Goal: Task Accomplishment & Management: Use online tool/utility

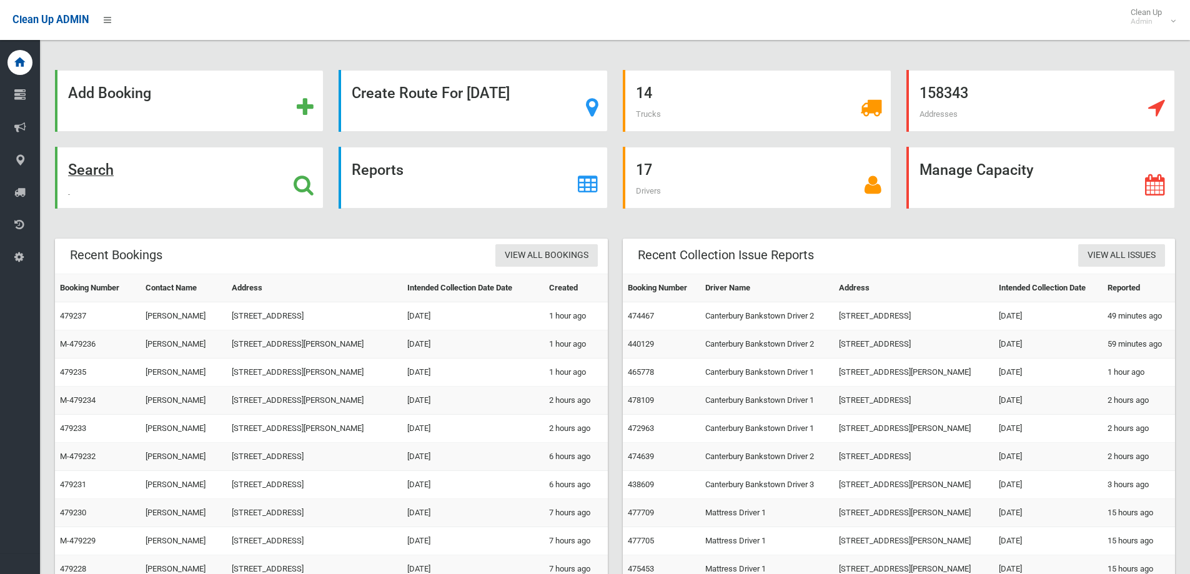
click at [224, 190] on div "Search" at bounding box center [189, 178] width 269 height 62
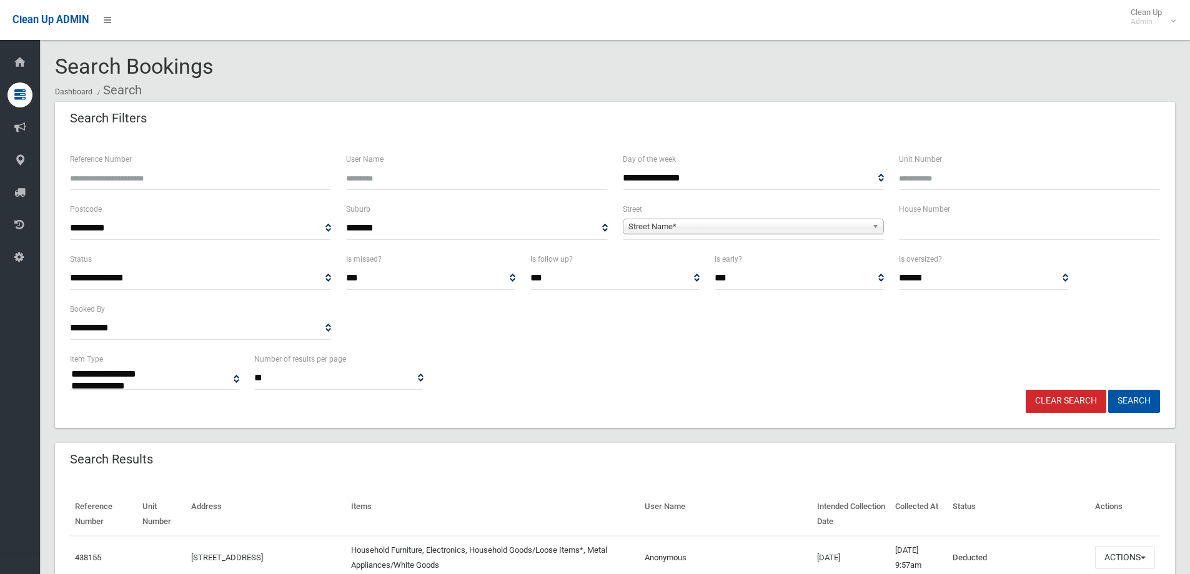
select select
type input "******"
click at [1109, 390] on button "Search" at bounding box center [1135, 401] width 52 height 23
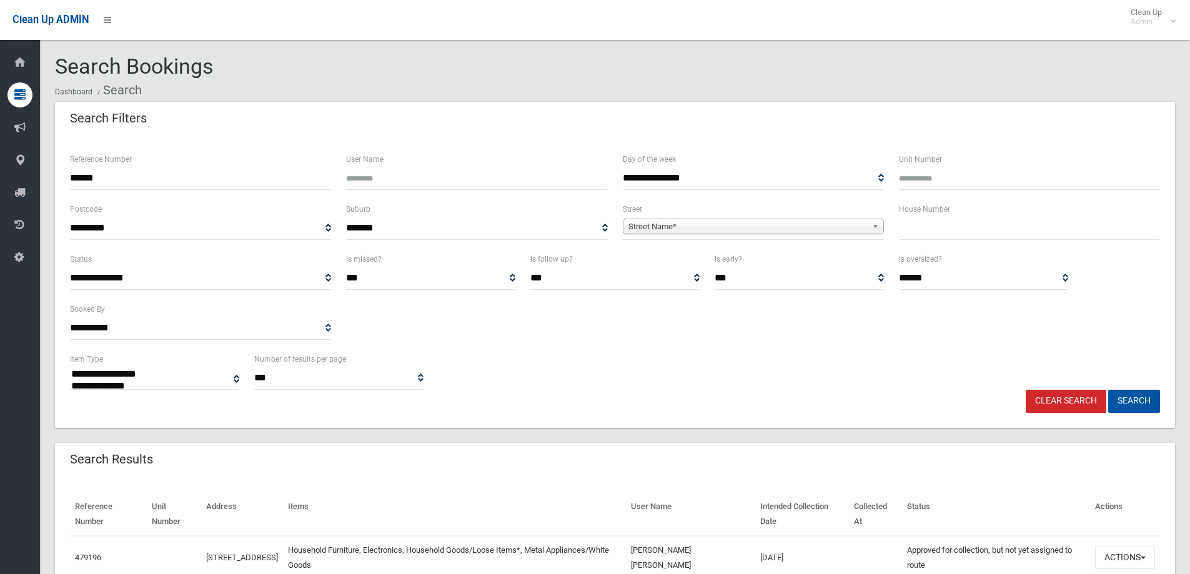
select select
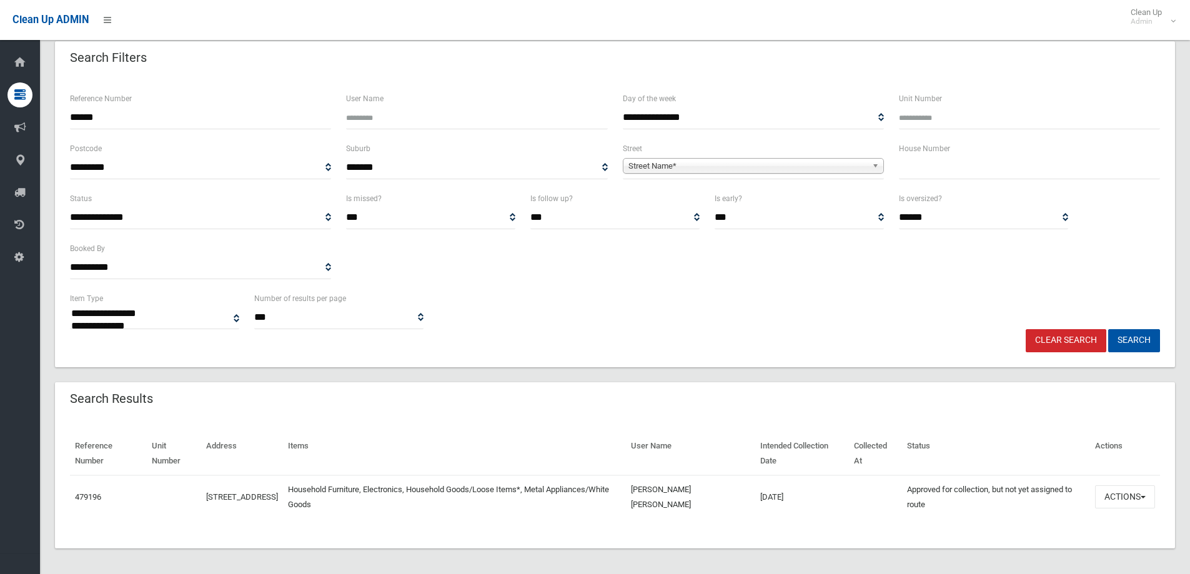
scroll to position [65, 0]
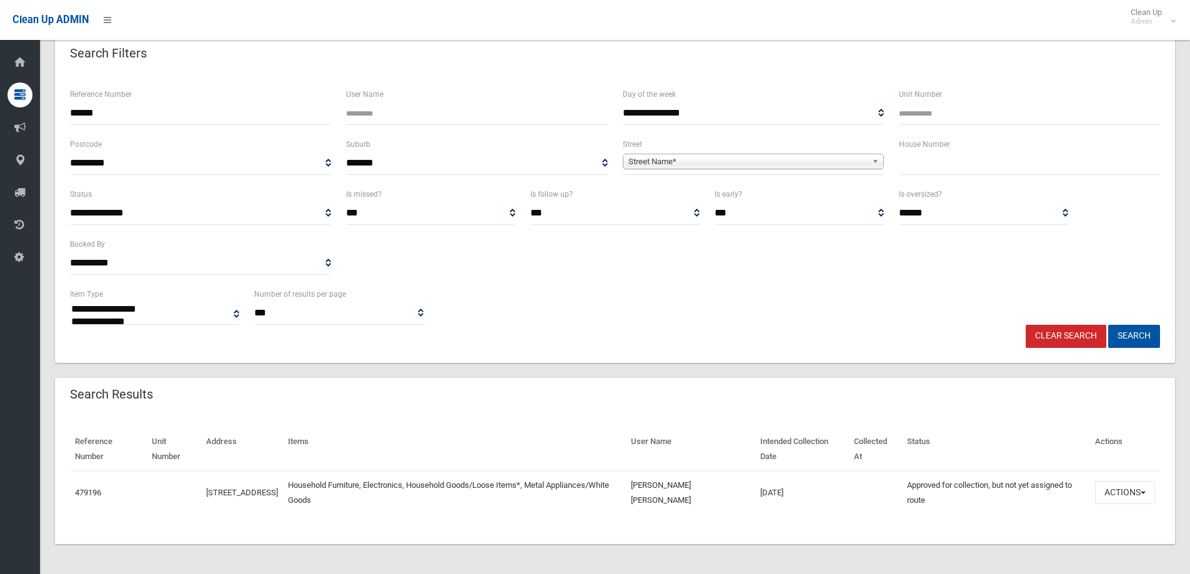
click at [481, 413] on div "Reference Number Unit Number Address Items User Name Intended Collection Date C…" at bounding box center [615, 478] width 1120 height 131
drag, startPoint x: 118, startPoint y: 117, endPoint x: -46, endPoint y: 108, distance: 164.0
click at [0, 108] on html "Clean Up ADMIN Clean Up Admin Logout Search Bookings Dashboard Search" at bounding box center [595, 222] width 1190 height 574
click at [912, 156] on input "text" at bounding box center [1029, 163] width 261 height 23
click at [953, 168] on input "text" at bounding box center [1029, 163] width 261 height 23
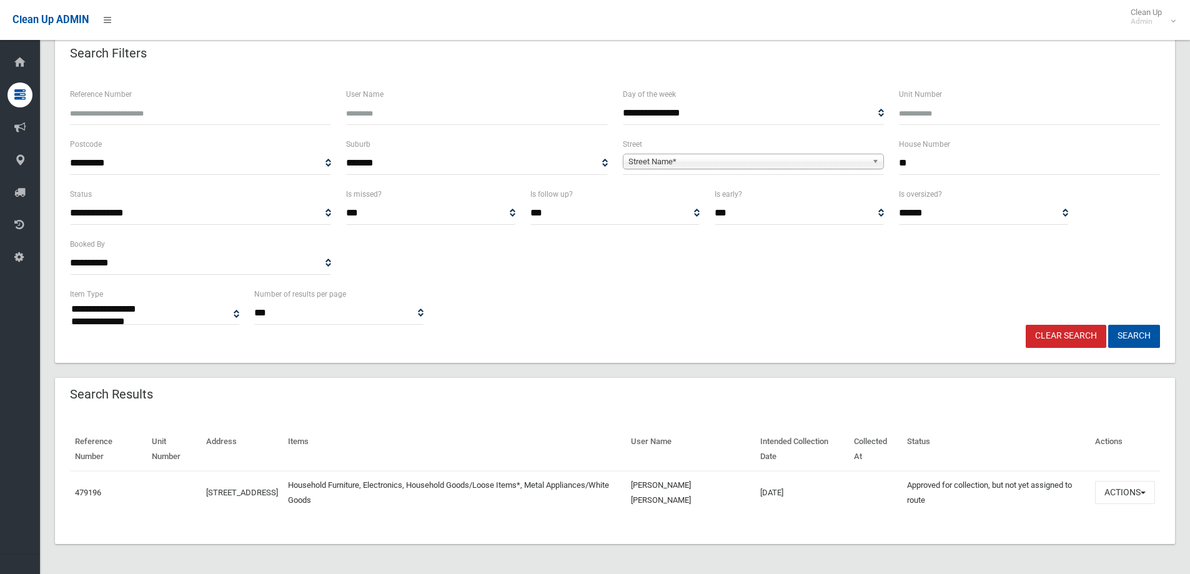
type input "**"
click at [677, 162] on span "Street Name*" at bounding box center [748, 161] width 239 height 15
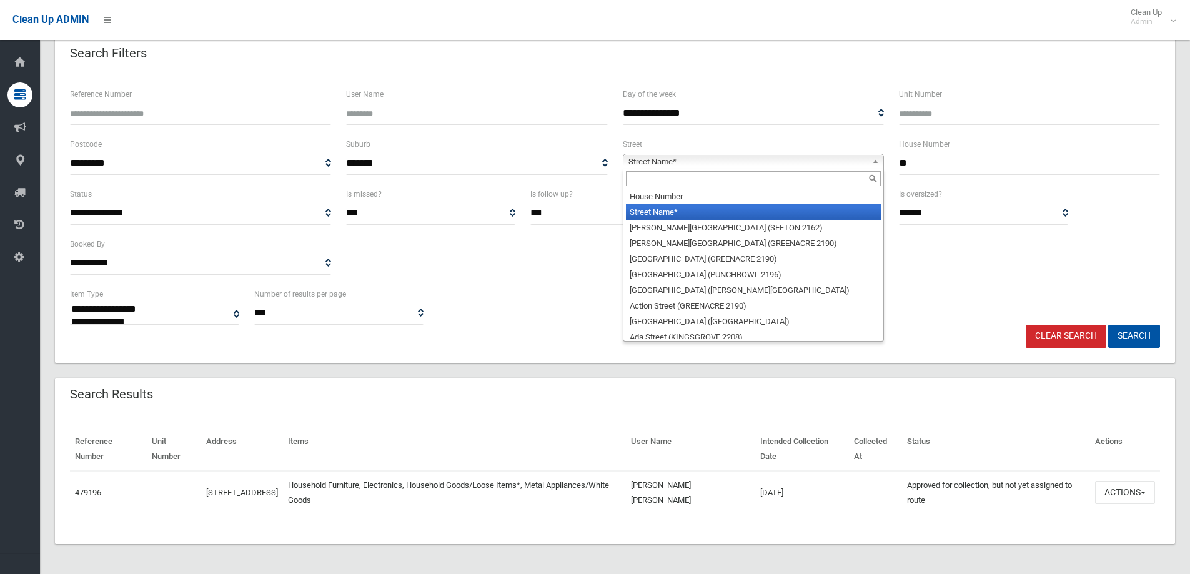
click at [666, 182] on input "text" at bounding box center [753, 178] width 255 height 15
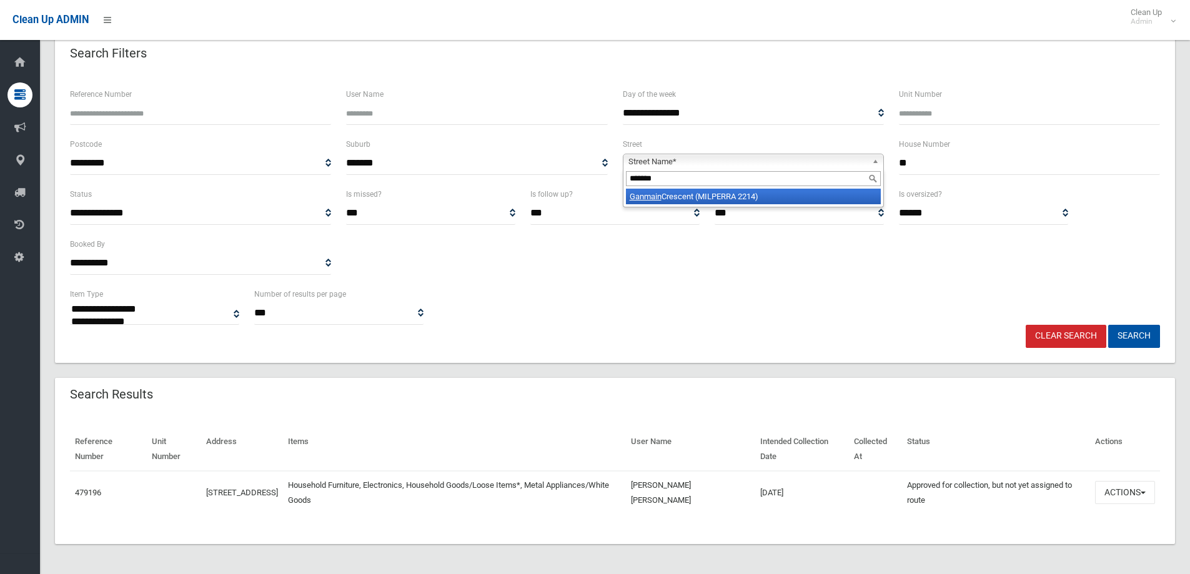
type input "*******"
click at [754, 199] on li "Ganmain Crescent (MILPERRA 2214)" at bounding box center [753, 197] width 255 height 16
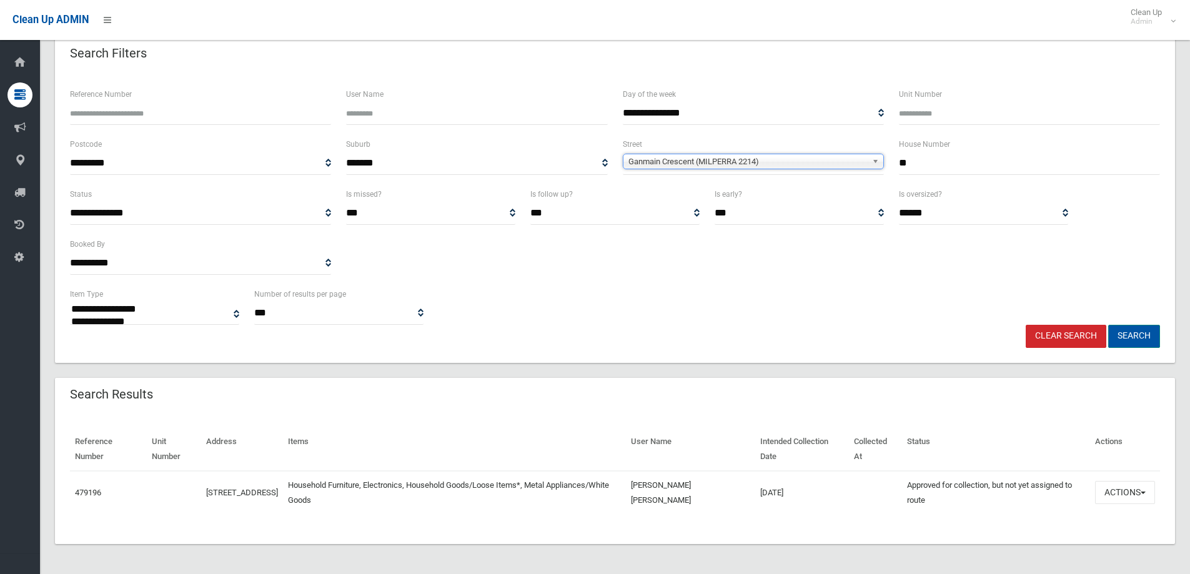
click at [1132, 331] on button "Search" at bounding box center [1135, 336] width 52 height 23
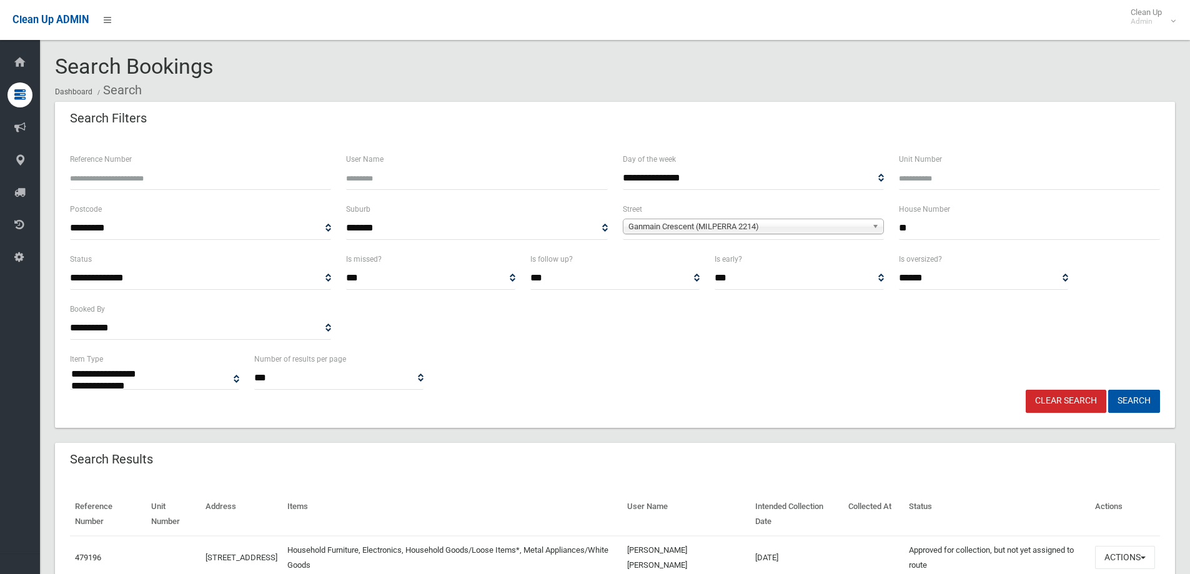
select select
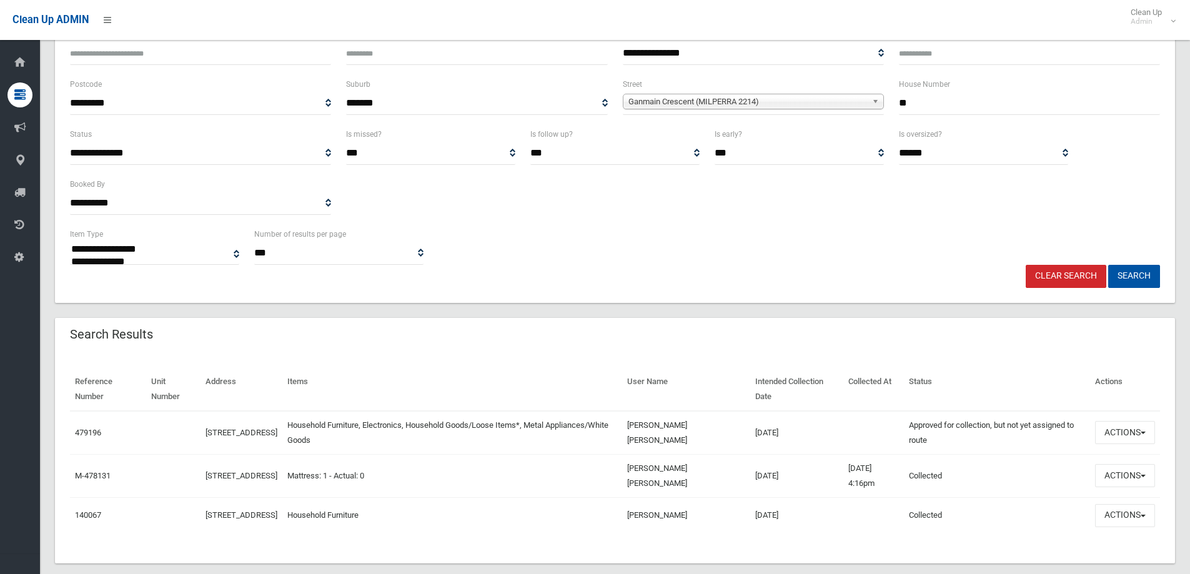
scroll to position [151, 0]
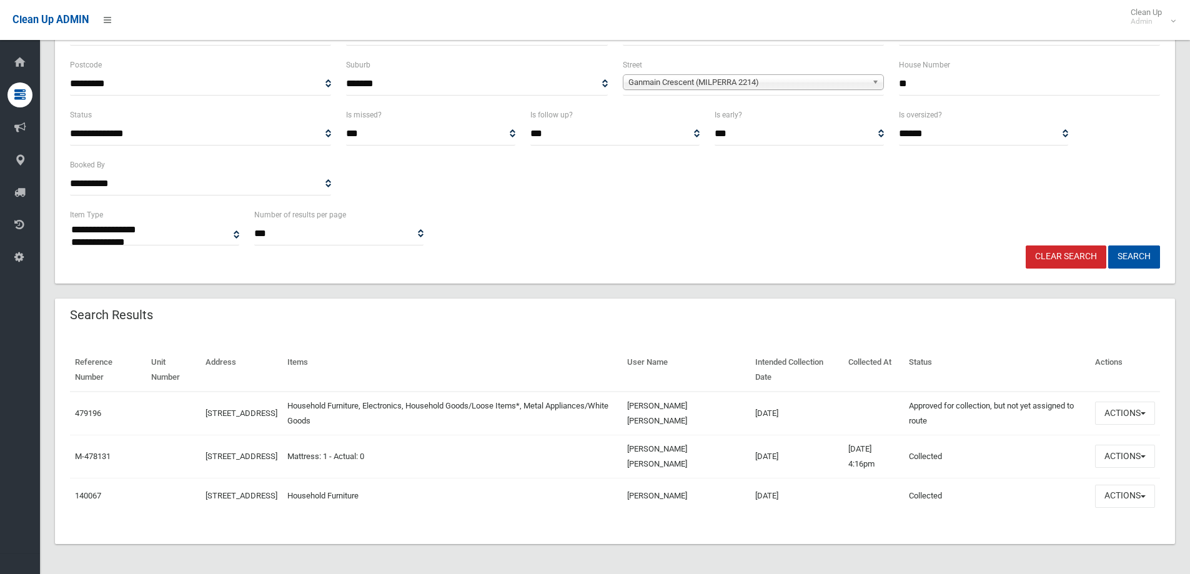
click at [1143, 463] on td "Actions View Booking Edit Booking Clone Booking Add Booking Images Resend Confi…" at bounding box center [1126, 456] width 70 height 43
click at [1140, 461] on button "Actions" at bounding box center [1126, 456] width 60 height 23
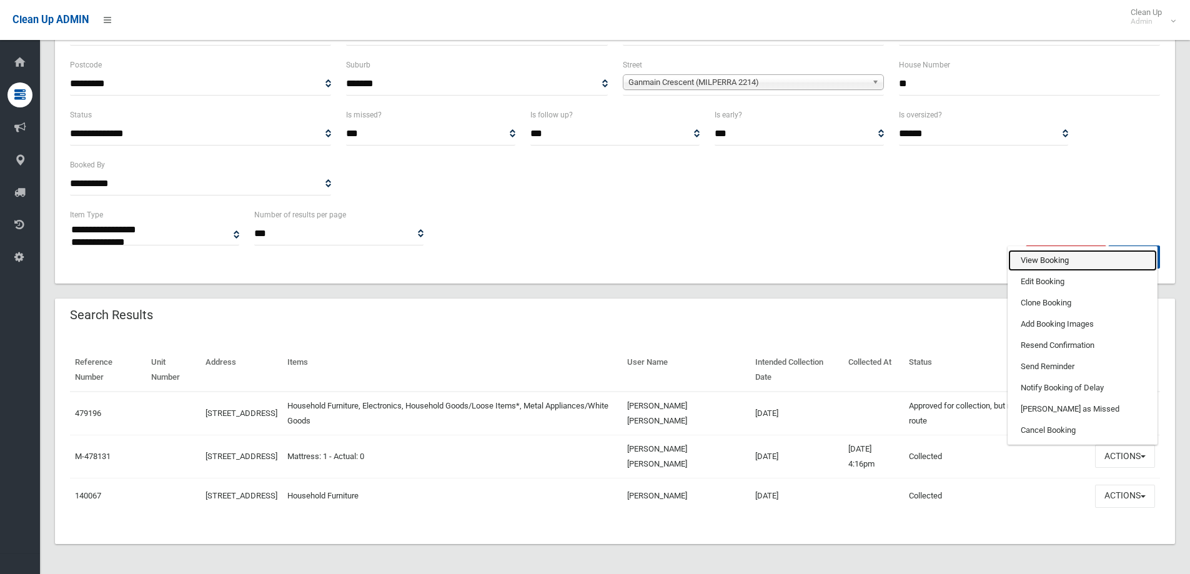
click at [1035, 253] on link "View Booking" at bounding box center [1083, 260] width 149 height 21
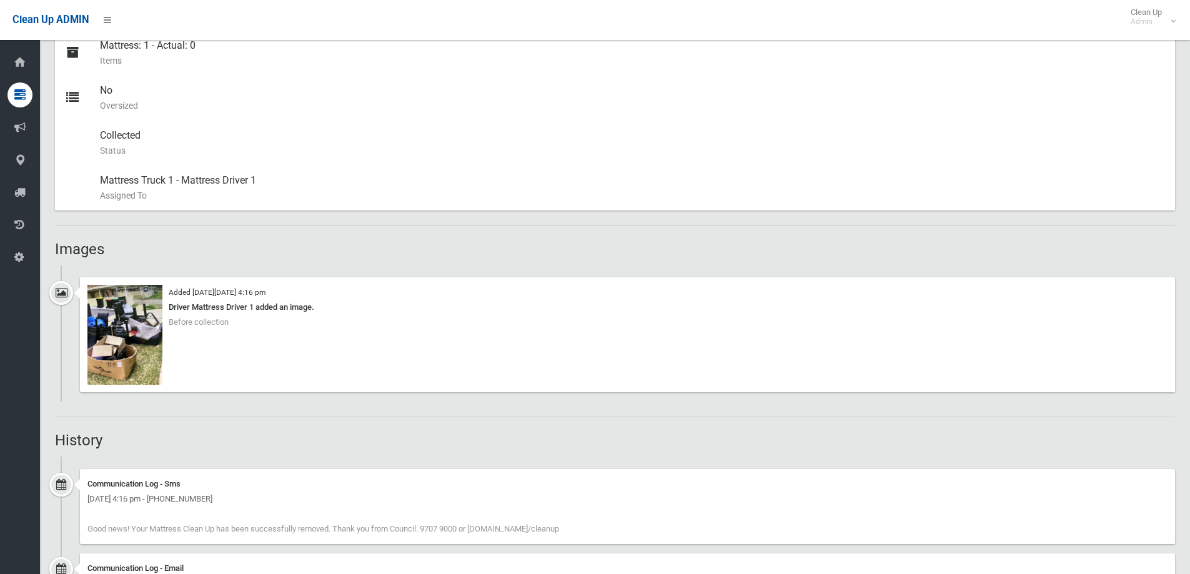
scroll to position [812, 0]
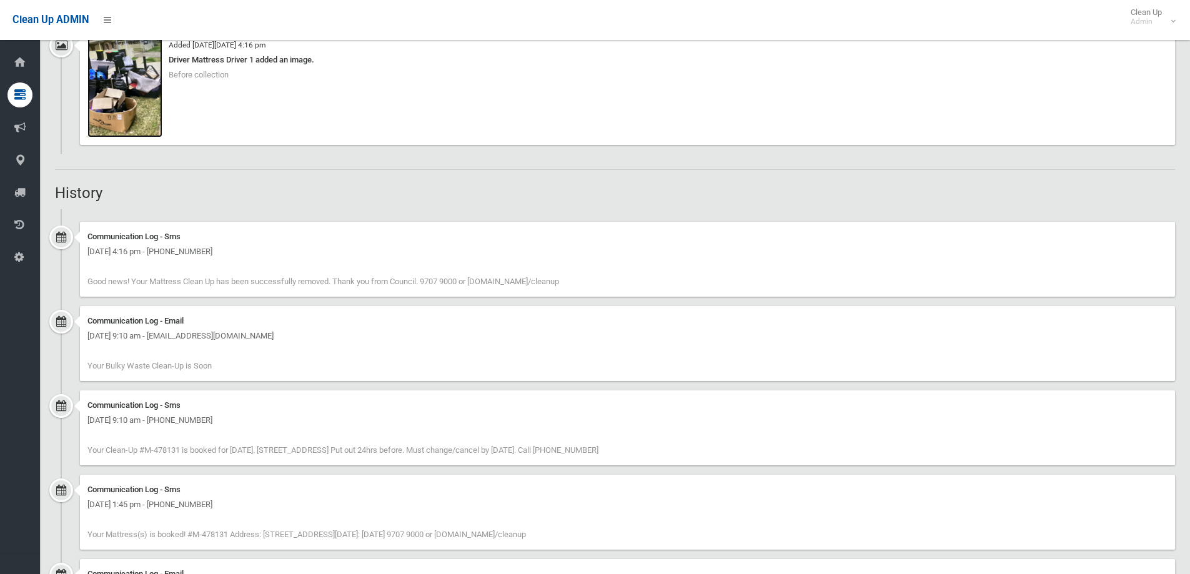
click at [131, 96] on img at bounding box center [124, 87] width 75 height 100
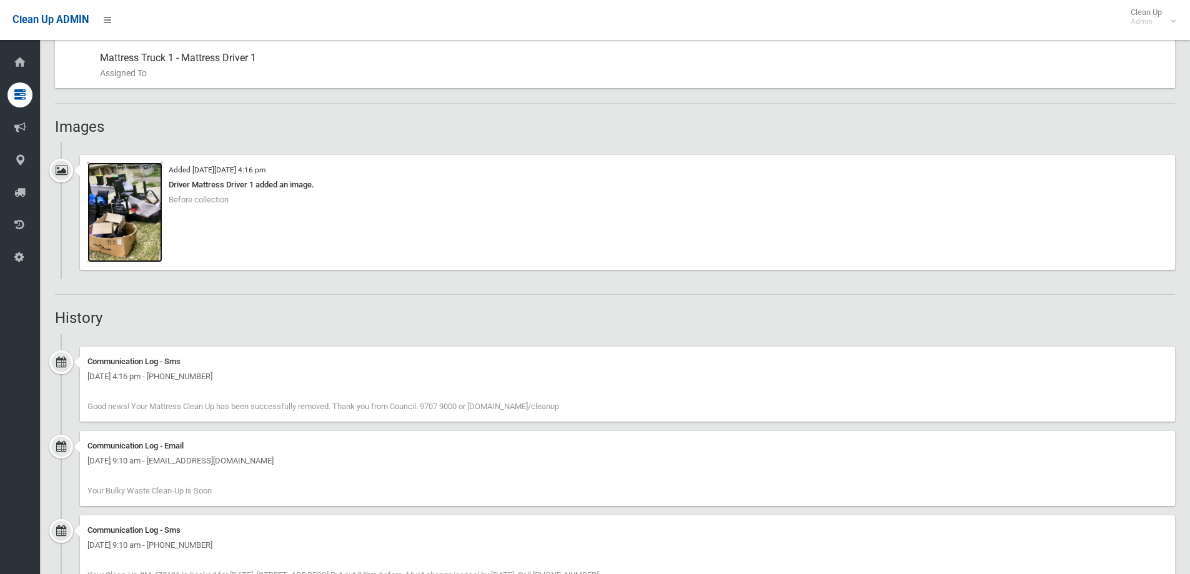
scroll to position [625, 0]
